Goal: Task Accomplishment & Management: Use online tool/utility

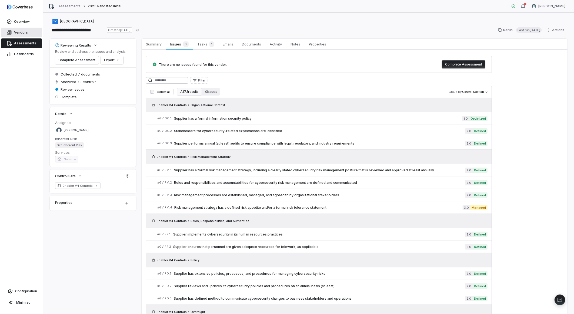
click at [15, 35] on link "Vendors" at bounding box center [21, 33] width 41 height 10
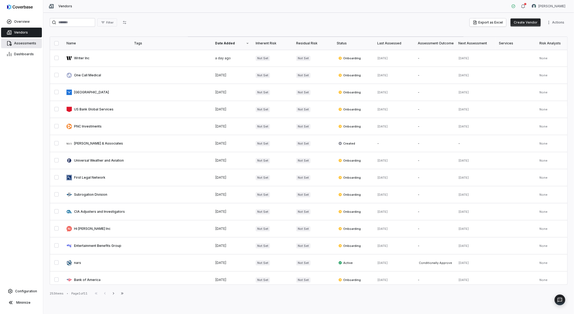
click at [19, 46] on link "Assessments" at bounding box center [21, 43] width 41 height 10
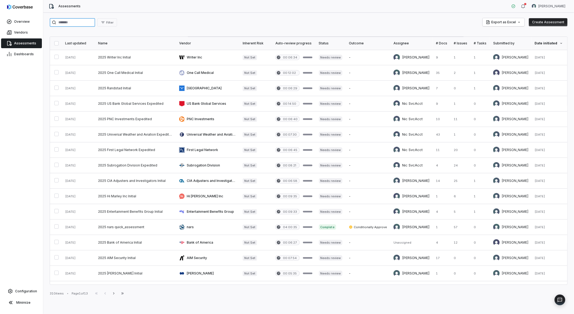
click at [72, 22] on input "search" at bounding box center [72, 22] width 45 height 9
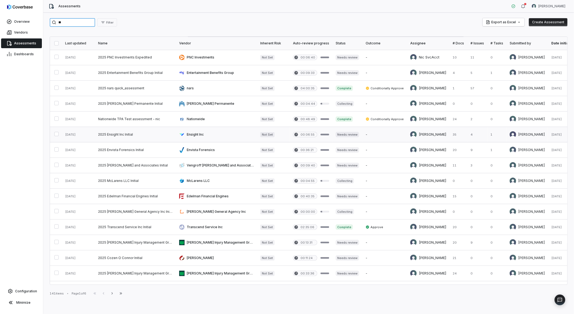
type input "**"
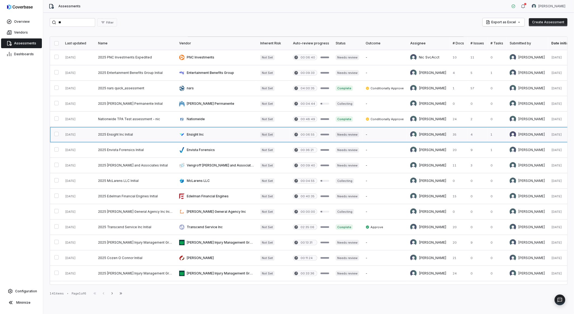
click at [107, 134] on link at bounding box center [135, 134] width 81 height 15
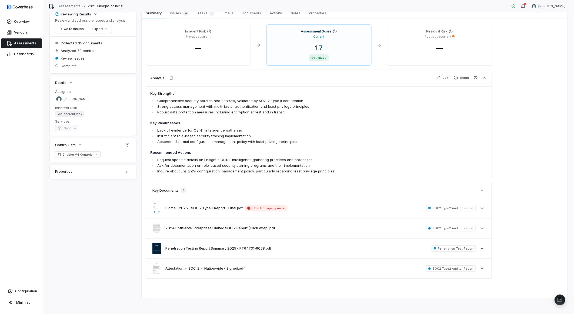
scroll to position [32, 0]
click at [189, 193] on button "Sigma - 2025 - SOC 2 Type II Report - Final.pdf" at bounding box center [203, 206] width 77 height 5
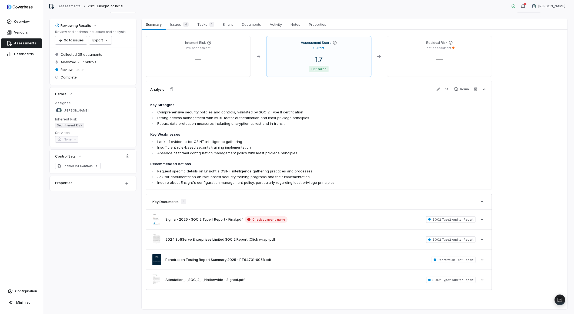
scroll to position [0, 0]
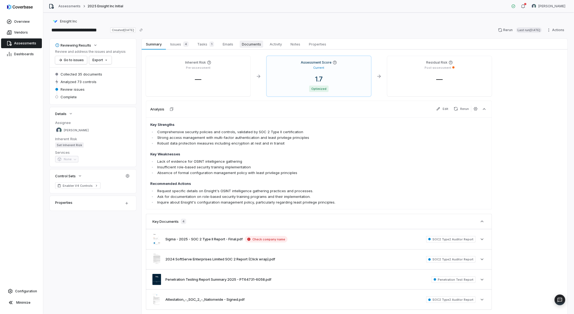
click at [253, 44] on span "Documents" at bounding box center [252, 44] width 24 height 7
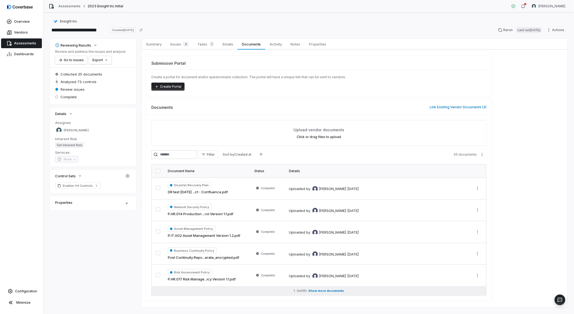
click at [332, 193] on span "Show more documents" at bounding box center [327, 290] width 36 height 4
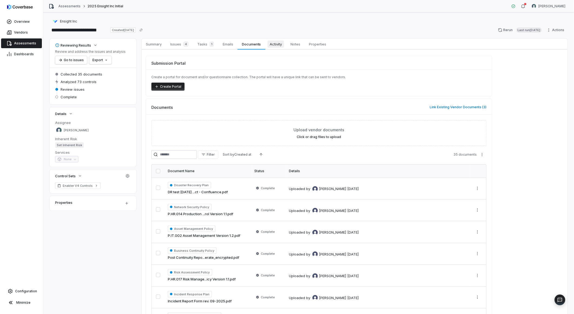
click at [277, 45] on span "Activity" at bounding box center [276, 44] width 16 height 7
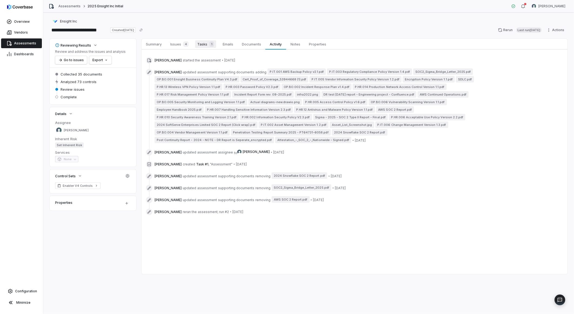
click at [216, 47] on link "Tasks 1 Tasks 1" at bounding box center [205, 44] width 25 height 11
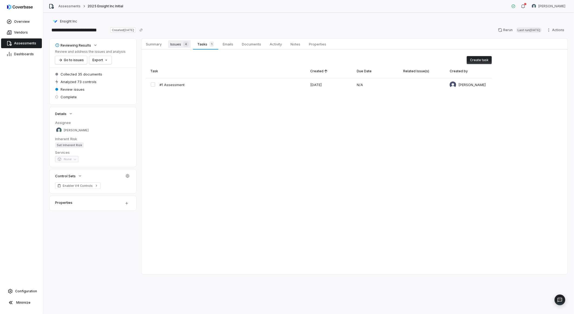
click at [181, 46] on span "Issues 4" at bounding box center [179, 44] width 23 height 8
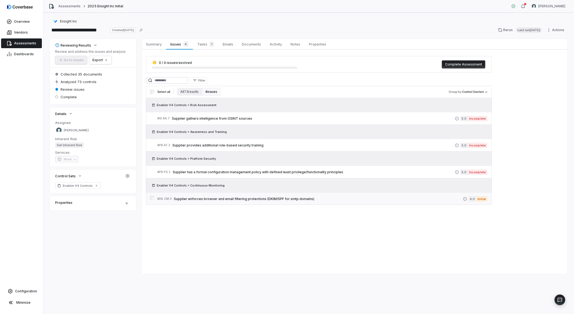
click at [274, 193] on span "Supplier enforces browser and email filtering protections (DKIM/SPF for smtp do…" at bounding box center [318, 199] width 289 height 4
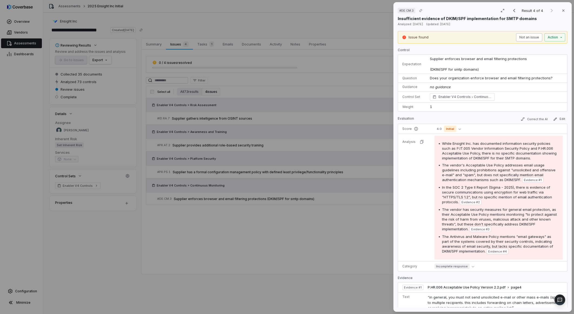
click at [382, 36] on button "Not an issue" at bounding box center [529, 37] width 26 height 8
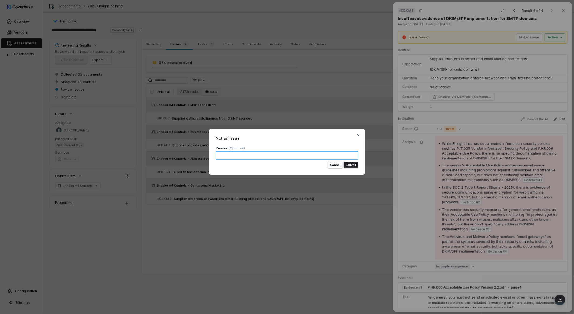
click at [257, 154] on textarea at bounding box center [287, 155] width 143 height 9
paste textarea "**********"
type textarea "**********"
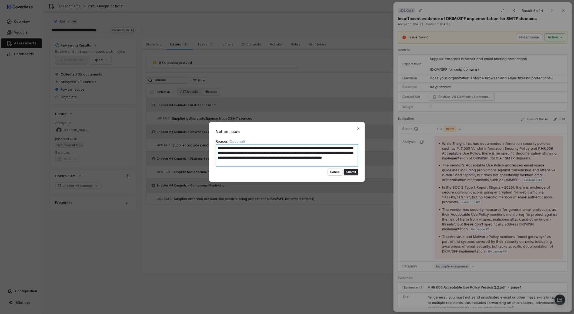
type textarea "*"
type textarea "**********"
click at [354, 172] on button "Submit" at bounding box center [351, 172] width 15 height 6
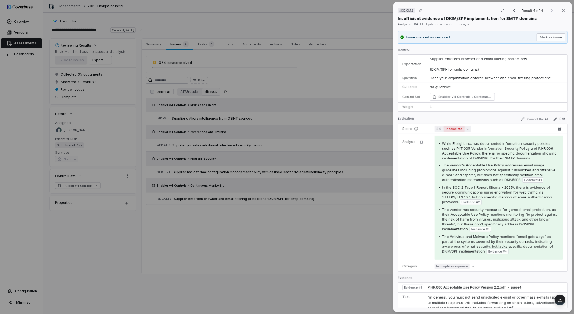
click at [382, 131] on span "Incomplete" at bounding box center [454, 128] width 21 height 6
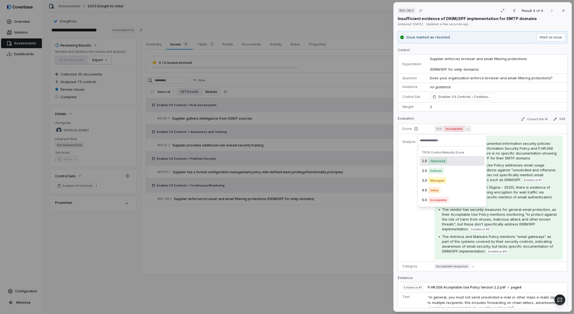
click at [382, 162] on div "1.0 Optimized" at bounding box center [452, 161] width 65 height 10
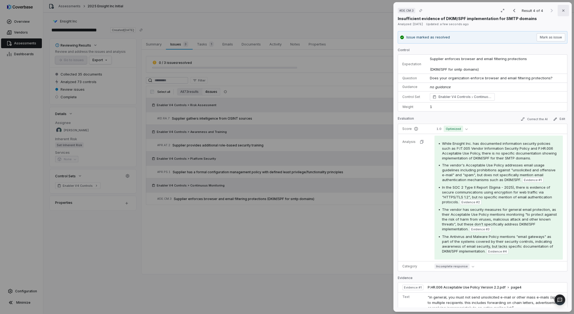
click at [382, 9] on icon "button" at bounding box center [564, 10] width 4 height 4
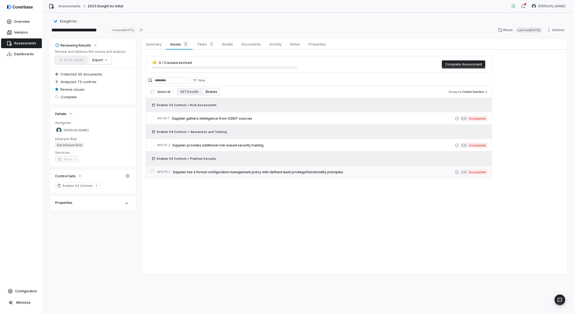
click at [219, 171] on span "Supplier has a formal configuration management policy with defined least privil…" at bounding box center [314, 172] width 282 height 4
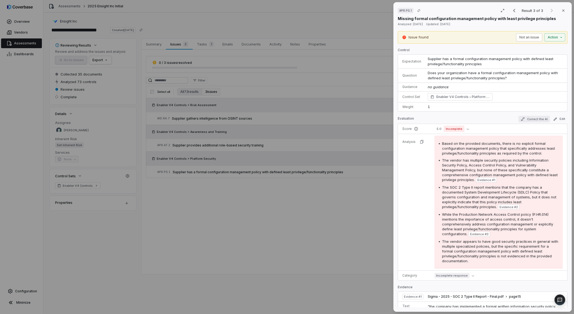
click at [382, 119] on button "Correct the AI" at bounding box center [534, 119] width 31 height 6
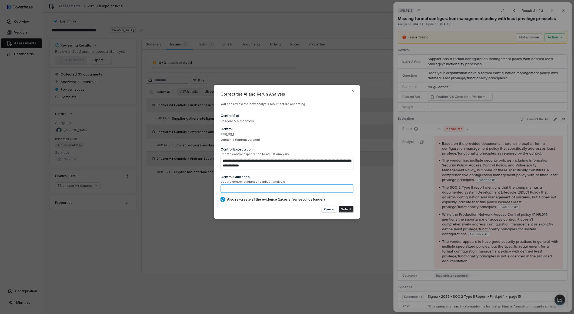
click at [294, 186] on textarea at bounding box center [287, 188] width 133 height 9
click at [275, 188] on textarea at bounding box center [287, 188] width 133 height 9
paste textarea "**********"
type textarea "*"
type textarea "**********"
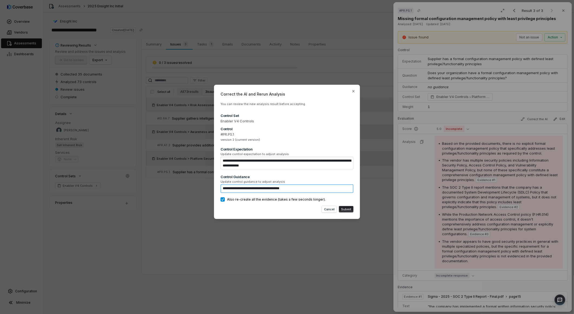
type textarea "*"
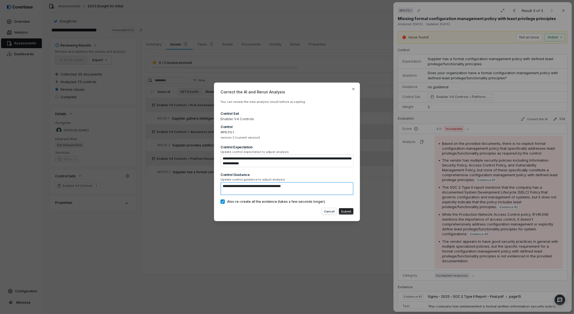
type textarea "**********"
drag, startPoint x: 307, startPoint y: 178, endPoint x: 307, endPoint y: 185, distance: 6.5
click at [308, 179] on span "Update control guidance to adjust analysis" at bounding box center [287, 179] width 133 height 4
click at [307, 187] on textarea "**********" at bounding box center [287, 188] width 133 height 13
type textarea "*"
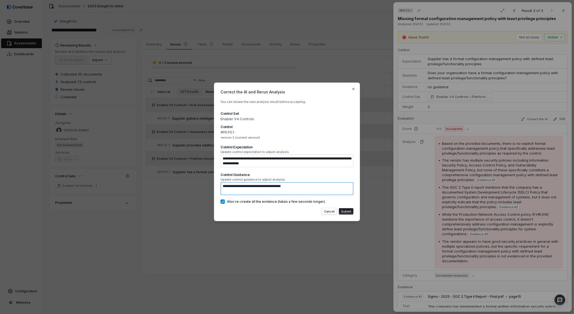
type textarea "**********"
type textarea "*"
type textarea "**********"
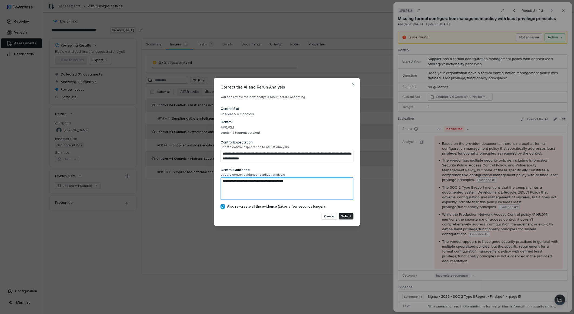
paste textarea "**********"
type textarea "*"
type textarea "**********"
click at [231, 185] on textarea "**********" at bounding box center [287, 188] width 133 height 23
paste textarea "**********"
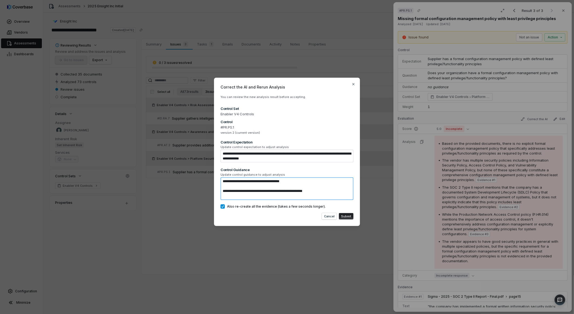
type textarea "*"
type textarea "**********"
type textarea "*"
type textarea "**********"
click at [274, 187] on textarea "**********" at bounding box center [287, 188] width 133 height 23
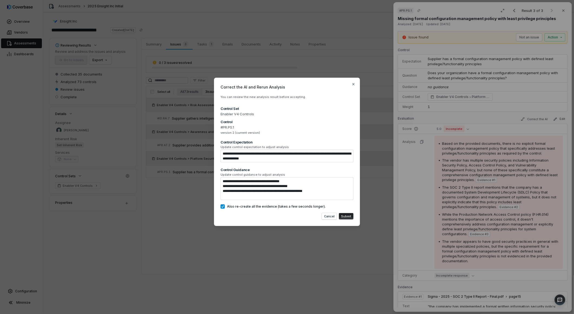
click at [347, 193] on button "Submit" at bounding box center [346, 216] width 15 height 6
type textarea "*"
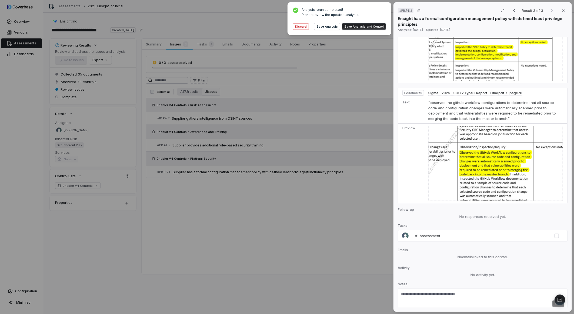
scroll to position [661, 0]
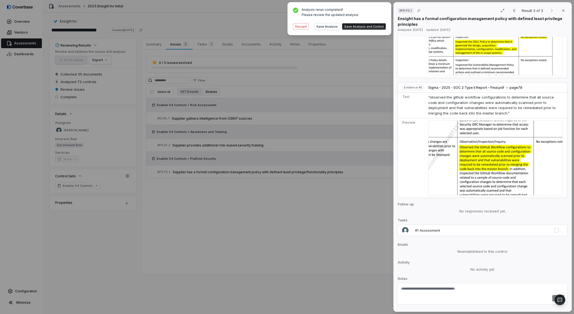
click at [365, 26] on button "Save Analysis and Control" at bounding box center [364, 26] width 44 height 6
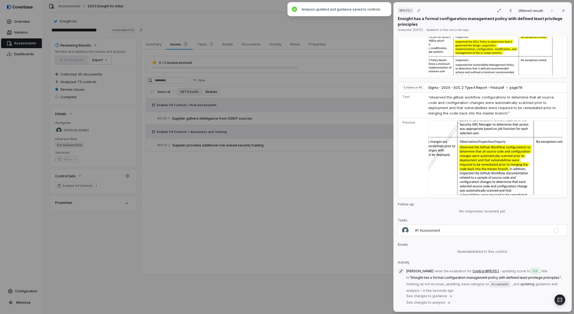
click at [361, 172] on div "# PR.PS.1 (filtered result) Close Ensight has a formal configuration management…" at bounding box center [287, 157] width 574 height 314
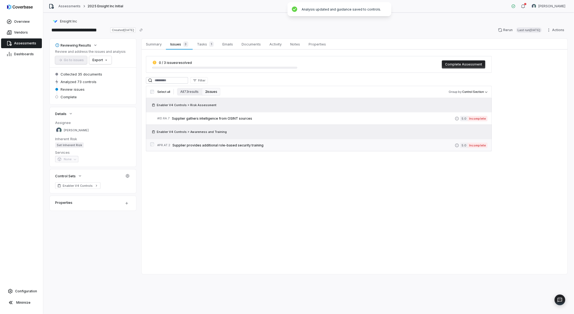
click at [248, 145] on span "Supplier provides additional role-based security training" at bounding box center [313, 145] width 283 height 4
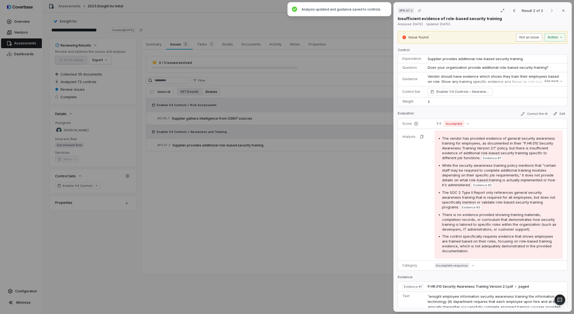
click at [382, 37] on button "Not an issue" at bounding box center [529, 37] width 26 height 8
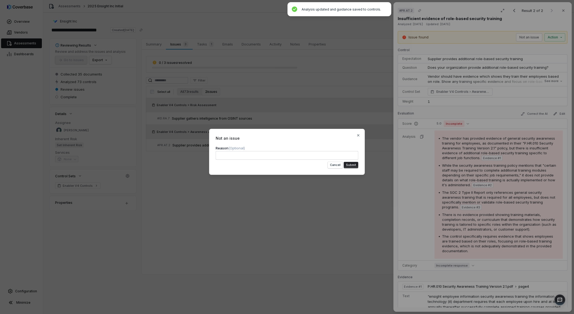
drag, startPoint x: 348, startPoint y: 166, endPoint x: 348, endPoint y: 169, distance: 3.3
click at [348, 166] on button "Submit" at bounding box center [351, 165] width 15 height 6
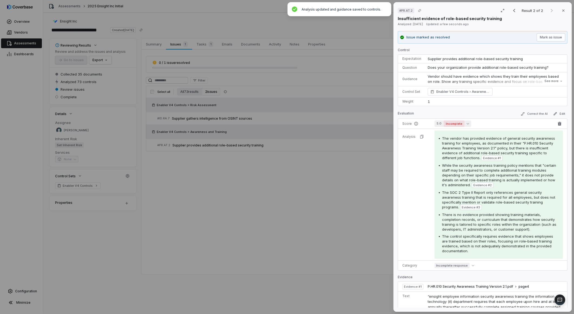
click at [382, 123] on span "Incomplete" at bounding box center [454, 123] width 21 height 6
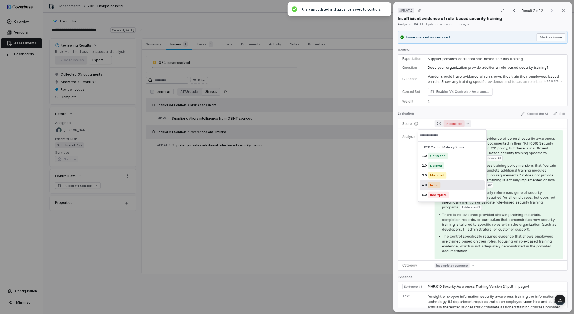
click at [382, 185] on span "Initial" at bounding box center [434, 185] width 12 height 6
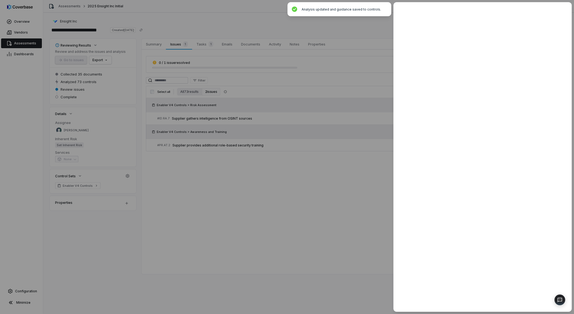
click at [367, 193] on div at bounding box center [287, 157] width 574 height 314
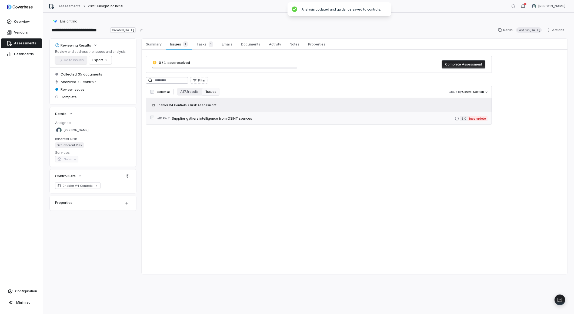
click at [208, 119] on span "Supplier gathers intelligence from OSINT sources" at bounding box center [313, 118] width 283 height 4
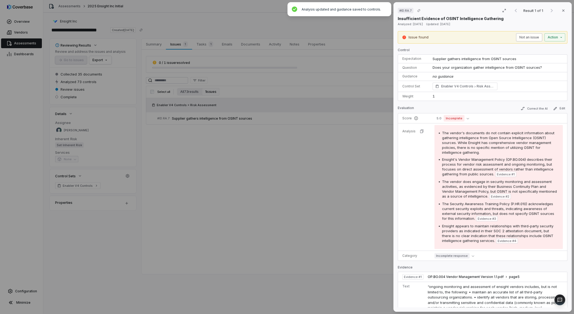
click at [382, 37] on button "Not an issue" at bounding box center [529, 37] width 26 height 8
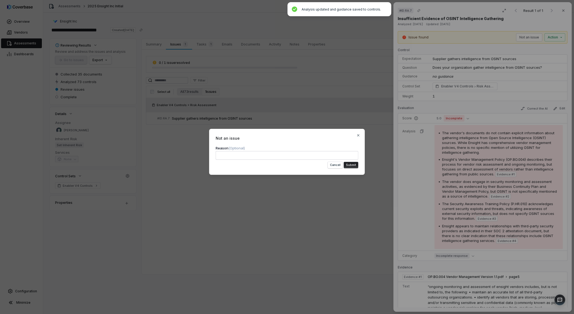
click at [349, 165] on button "Submit" at bounding box center [351, 165] width 15 height 6
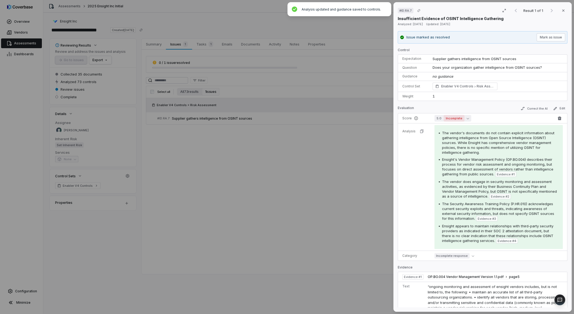
click at [382, 117] on span "Incomplete" at bounding box center [454, 118] width 21 height 6
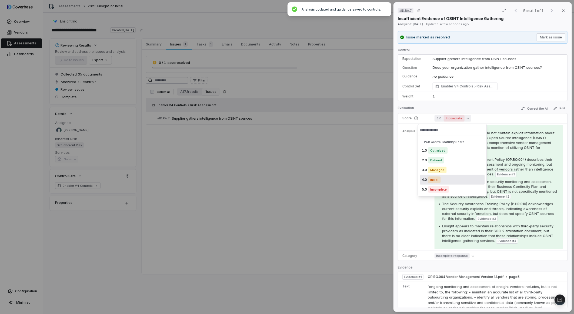
click at [382, 180] on span "Initial" at bounding box center [434, 179] width 12 height 6
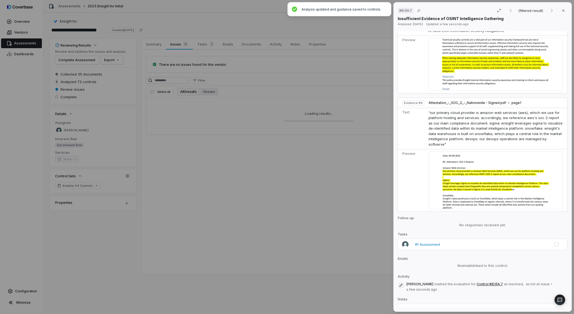
scroll to position [553, 0]
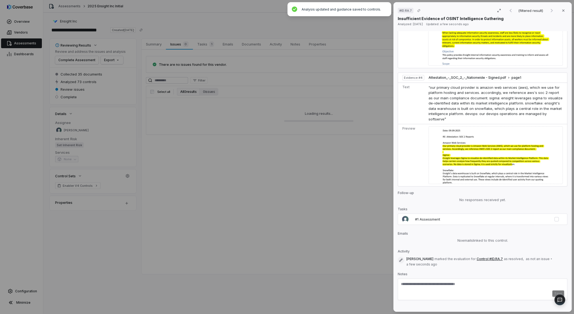
click at [382, 193] on textarea at bounding box center [482, 285] width 163 height 9
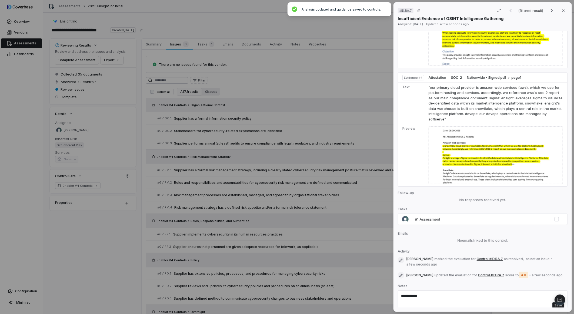
type textarea "**********"
click at [382, 193] on button "Save" at bounding box center [559, 305] width 12 height 6
click at [345, 193] on div "# ID.RA.7 (filtered result) Close Insufficient Evidence of OSINT Intelligence G…" at bounding box center [287, 157] width 574 height 314
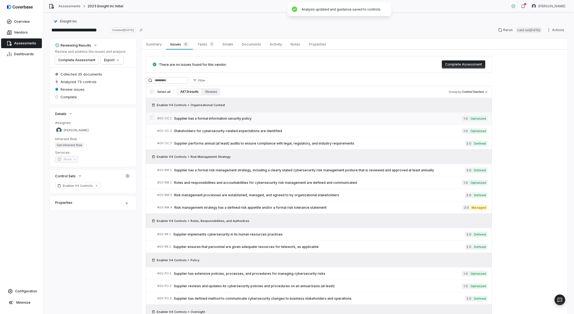
click at [241, 117] on span "Supplier has a formal information security policy" at bounding box center [318, 118] width 288 height 4
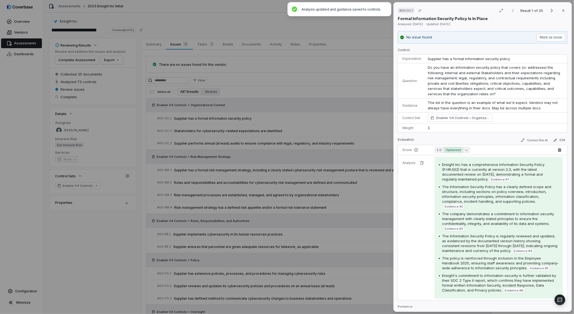
click at [382, 149] on span "Optimized" at bounding box center [453, 150] width 19 height 6
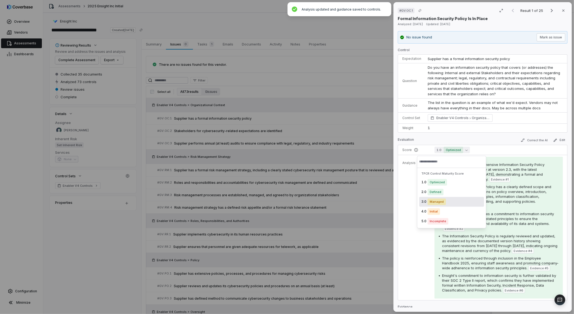
click at [382, 193] on span "Managed" at bounding box center [437, 201] width 18 height 6
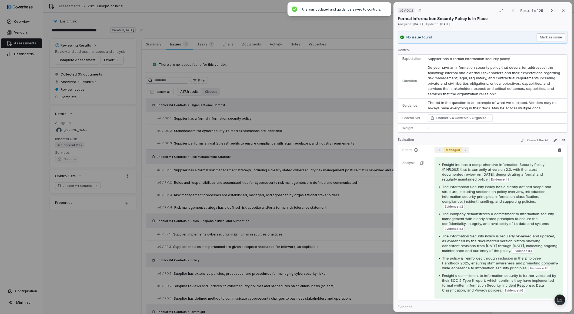
click at [382, 149] on span "Managed" at bounding box center [453, 150] width 18 height 6
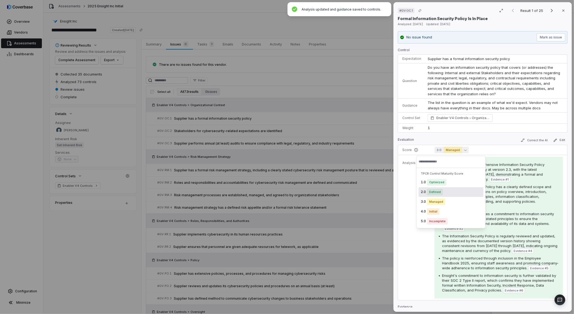
click at [382, 192] on span "Defined" at bounding box center [435, 192] width 16 height 6
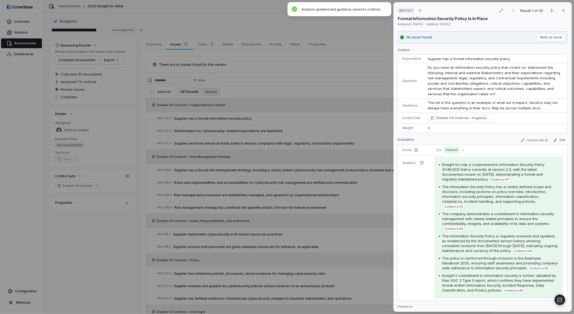
click at [360, 193] on div "# GV.OC.1 Result 1 of 25 Close Formal Information Security Policy Is In Place A…" at bounding box center [287, 157] width 574 height 314
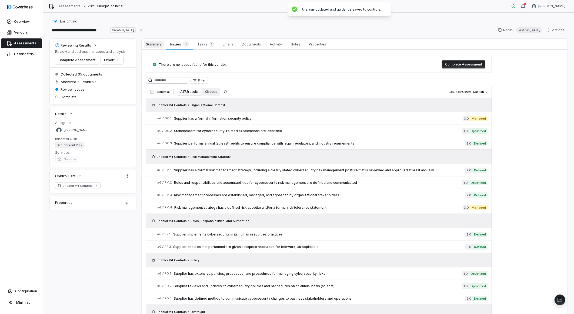
click at [155, 43] on span "Summary" at bounding box center [154, 44] width 20 height 7
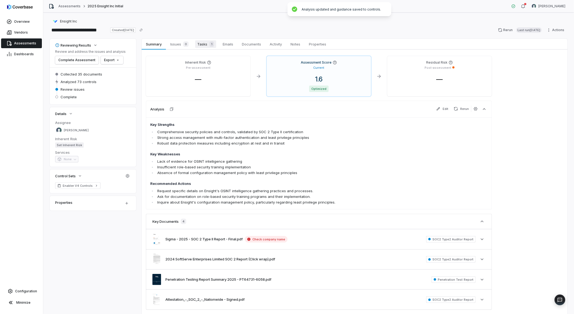
click at [204, 44] on span "Tasks 1" at bounding box center [205, 44] width 21 height 8
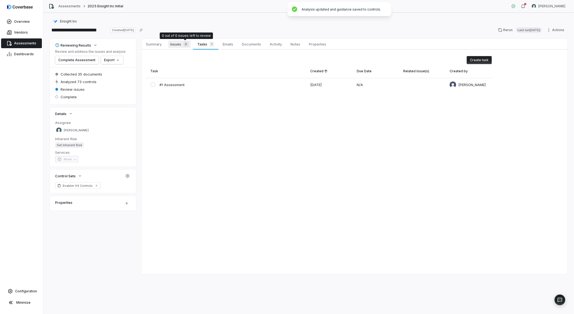
click at [181, 46] on div "0" at bounding box center [185, 43] width 8 height 5
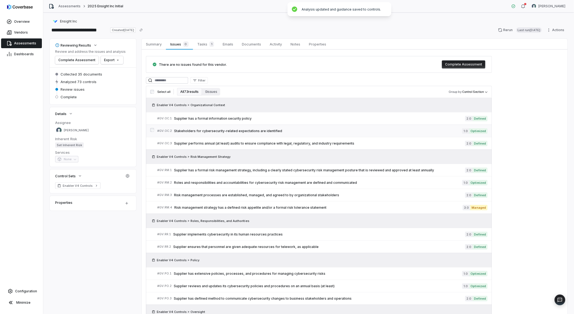
click at [246, 132] on span "Stakeholders for cybersecurity-related expectations are identified" at bounding box center [318, 131] width 288 height 4
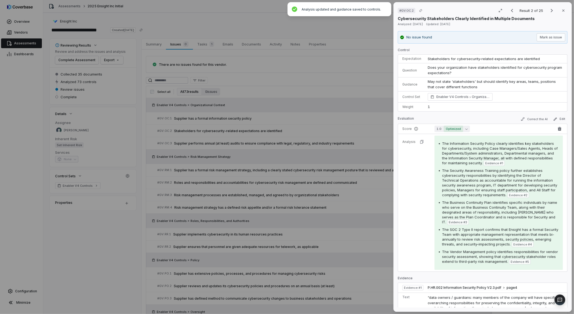
click at [382, 127] on span "Optimized" at bounding box center [453, 128] width 19 height 6
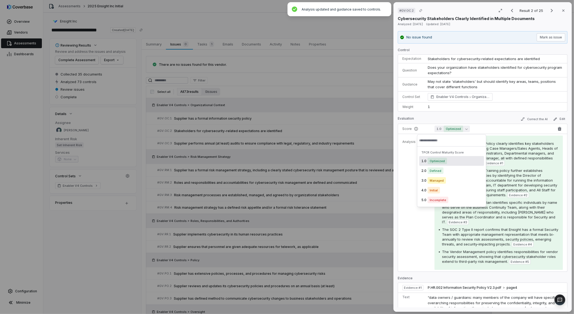
click at [382, 127] on span "Optimized" at bounding box center [453, 128] width 19 height 6
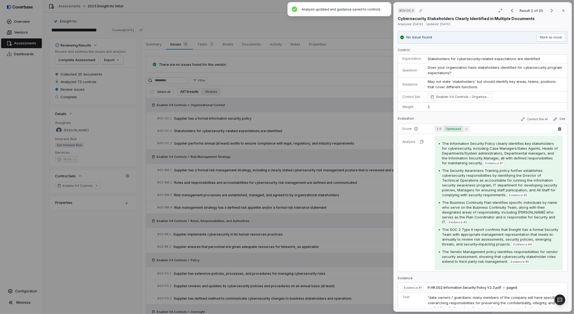
click at [382, 129] on span "Optimized" at bounding box center [453, 128] width 19 height 6
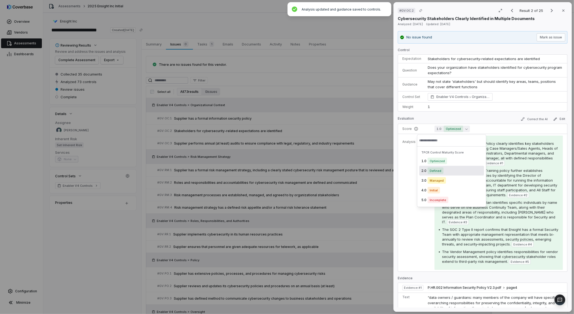
click at [382, 170] on span "Defined" at bounding box center [436, 170] width 16 height 6
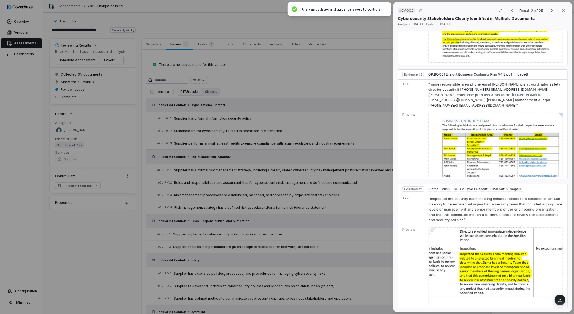
scroll to position [450, 0]
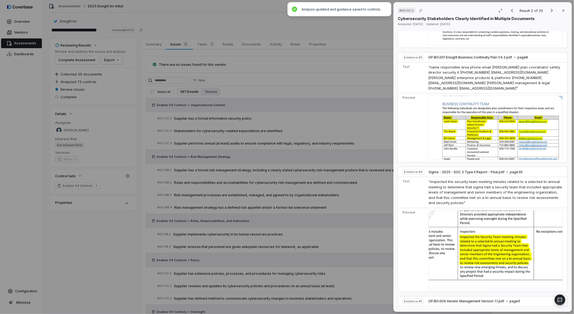
click at [294, 192] on div "# GV.OC.2 Result 2 of 25 Close Cybersecurity Stakeholders Clearly Identified in…" at bounding box center [287, 157] width 574 height 314
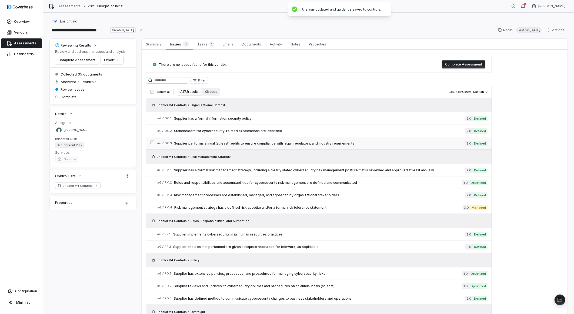
click at [279, 144] on span "Supplier performs annual (at least) audits to ensure compliance with legal, reg…" at bounding box center [319, 143] width 291 height 4
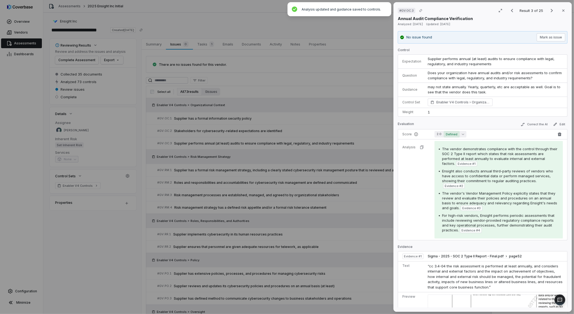
click at [382, 136] on button "2.0 Defined" at bounding box center [451, 134] width 32 height 6
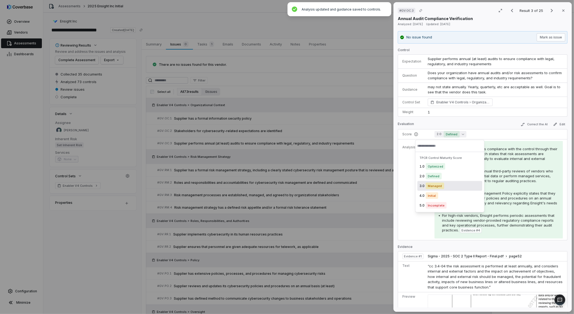
click at [382, 185] on span "Managed" at bounding box center [435, 185] width 18 height 6
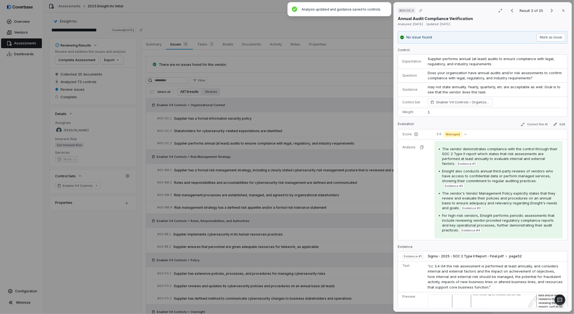
click at [352, 193] on div "# GV.OC.3 Result 3 of 25 Close Annual Audit Compliance Verification Analyzed: […" at bounding box center [287, 157] width 574 height 314
